Goal: Transaction & Acquisition: Purchase product/service

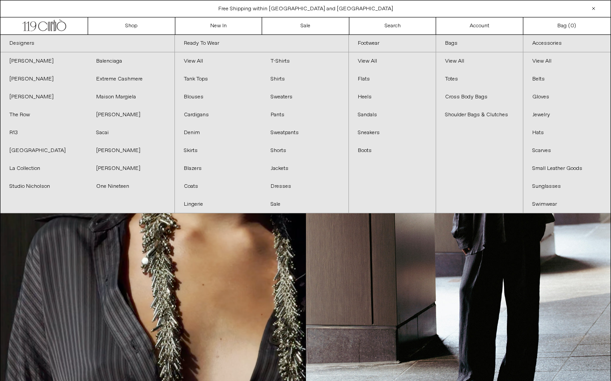
click at [111, 70] on link "Extreme Cashmere" at bounding box center [130, 79] width 87 height 18
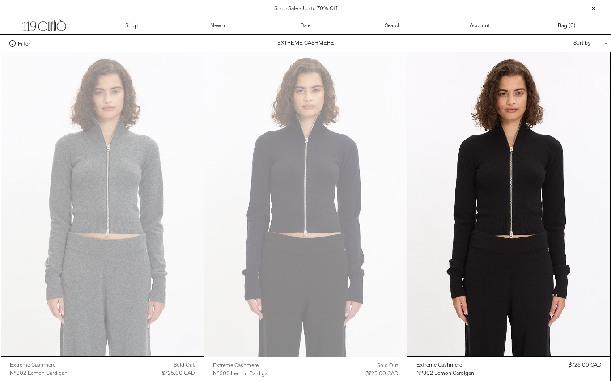
click at [106, 57] on at bounding box center [102, 204] width 203 height 304
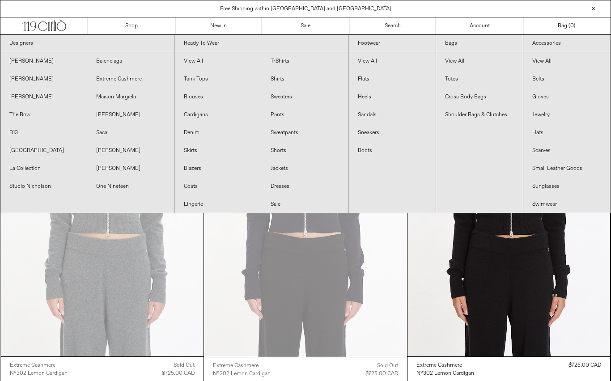
click at [120, 55] on link "Balenciaga" at bounding box center [130, 61] width 87 height 18
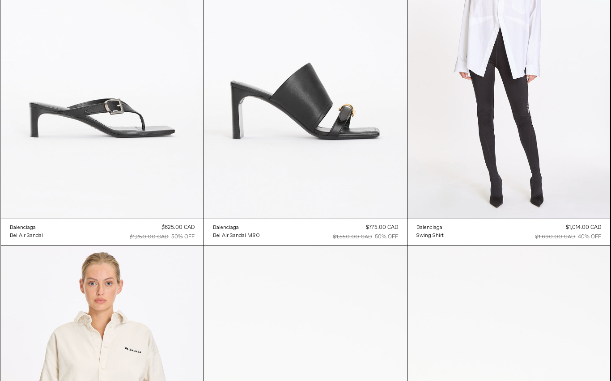
scroll to position [1134, 0]
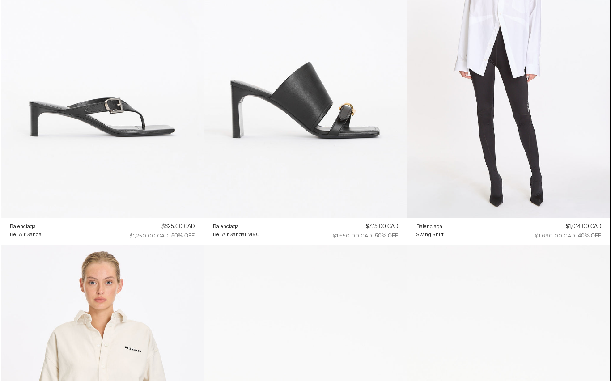
click at [600, 166] on at bounding box center [508, 65] width 203 height 304
